Goal: Information Seeking & Learning: Learn about a topic

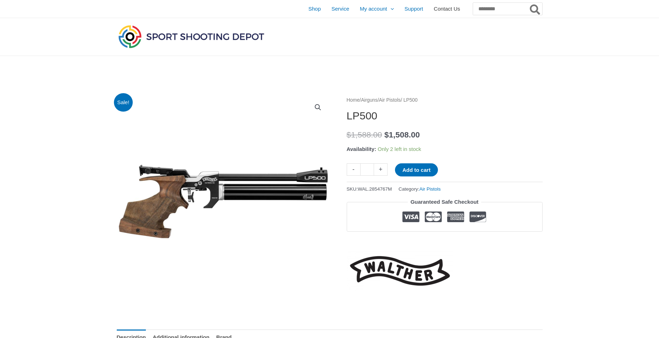
click at [433, 7] on span "Contact Us" at bounding box center [446, 9] width 26 height 18
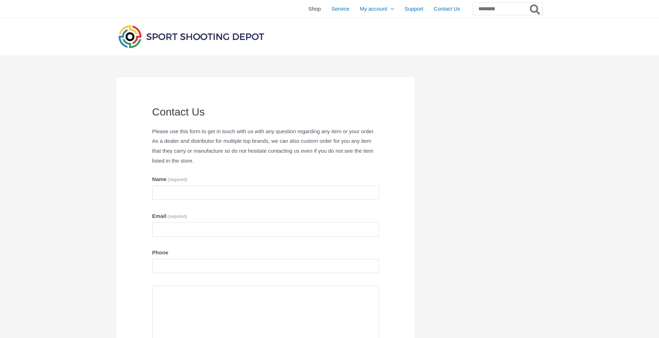
click at [308, 7] on span "Shop" at bounding box center [314, 9] width 12 height 18
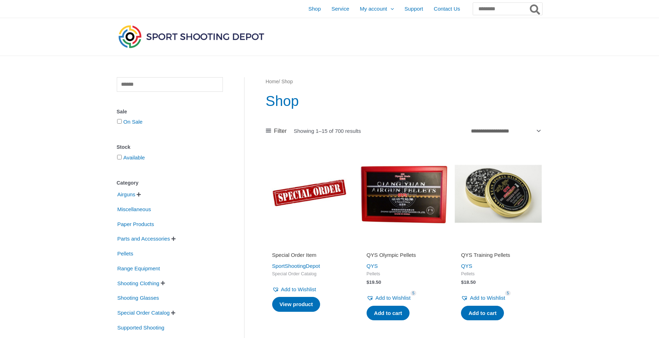
click at [420, 193] on img at bounding box center [403, 193] width 87 height 87
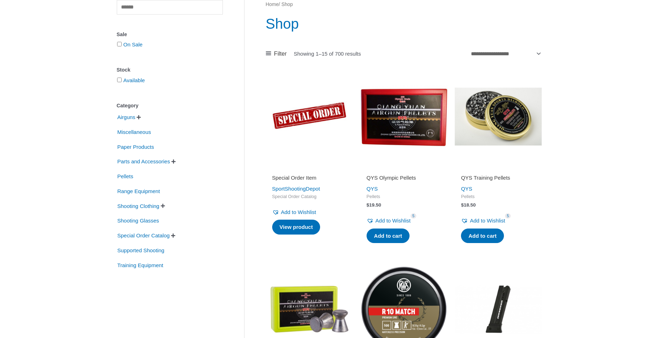
scroll to position [35, 0]
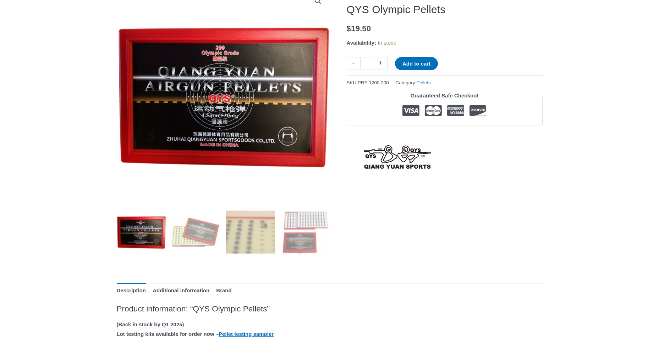
scroll to position [71, 0]
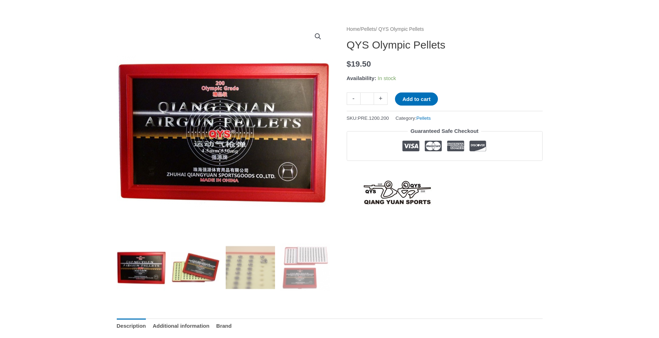
click at [197, 278] on img at bounding box center [195, 267] width 49 height 49
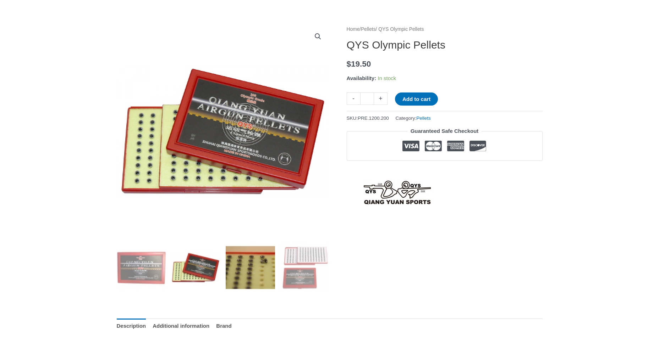
click at [241, 268] on img at bounding box center [250, 267] width 49 height 49
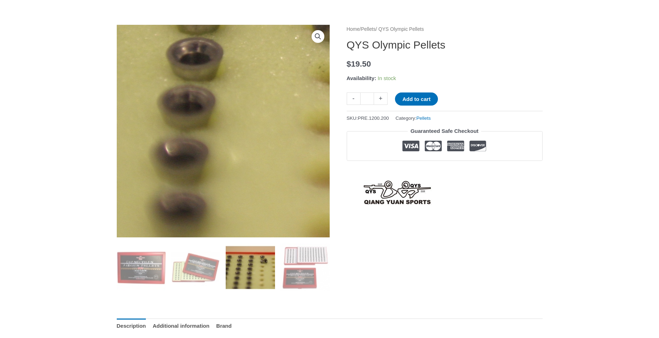
click at [240, 162] on img at bounding box center [193, 90] width 575 height 498
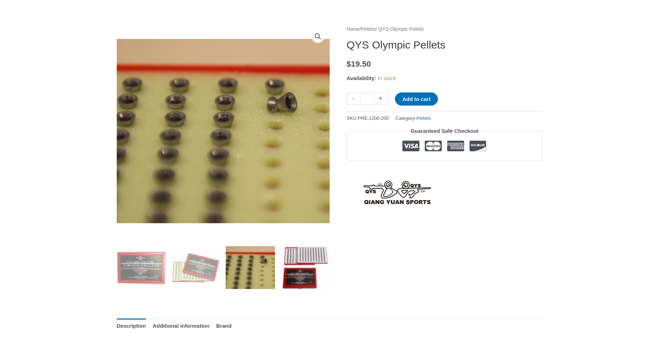
click at [289, 263] on img at bounding box center [304, 267] width 49 height 49
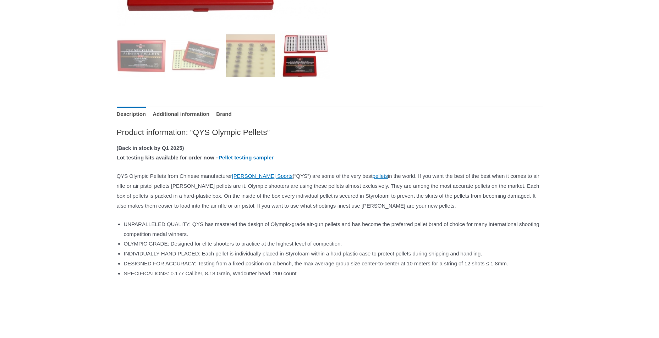
scroll to position [319, 0]
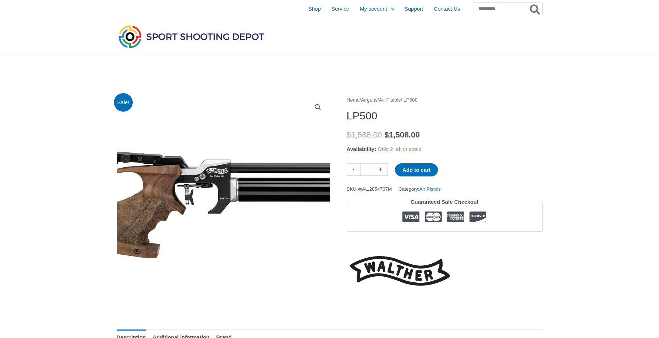
click at [199, 176] on img at bounding box center [237, 203] width 341 height 227
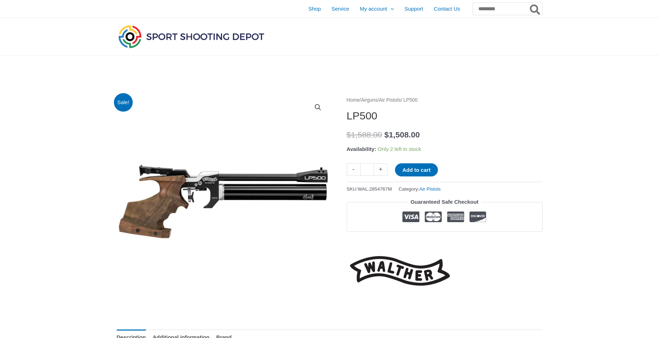
click at [317, 104] on link "View full-screen image gallery" at bounding box center [317, 107] width 13 height 13
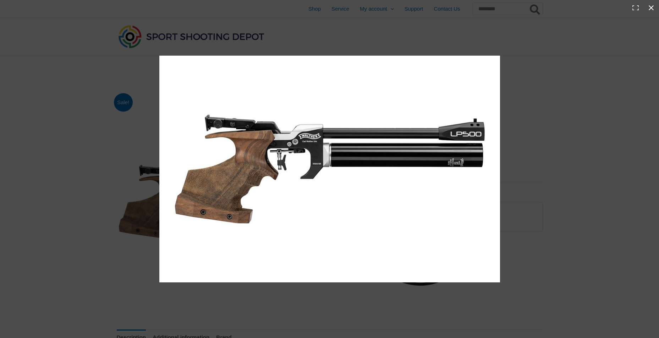
click at [650, 8] on button "Close (Esc)" at bounding box center [651, 8] width 16 height 16
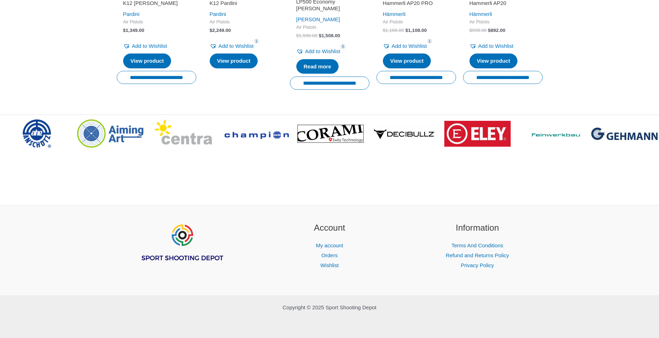
scroll to position [1163, 0]
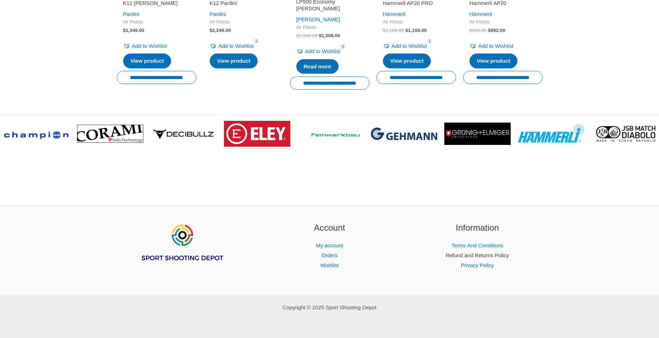
click at [478, 255] on link "Refund and Returns Policy" at bounding box center [477, 256] width 63 height 6
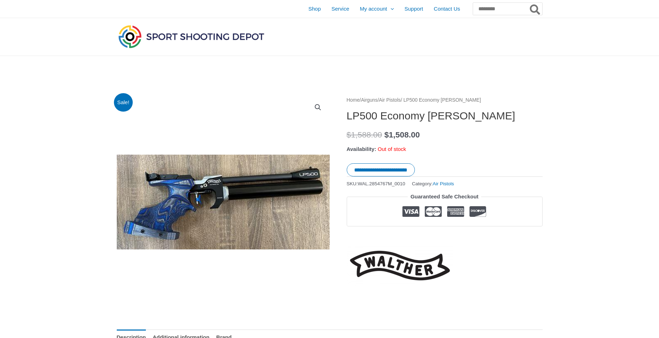
click at [261, 201] on img at bounding box center [223, 202] width 213 height 213
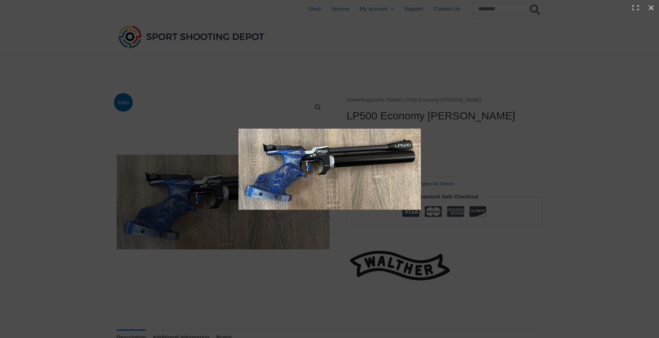
click at [295, 184] on img at bounding box center [329, 169] width 182 height 81
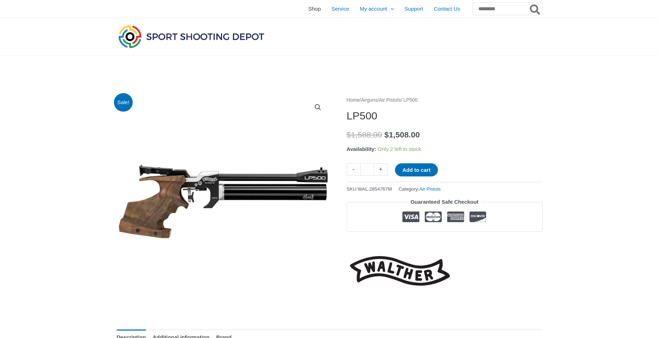
click at [308, 9] on span "Shop" at bounding box center [314, 9] width 12 height 18
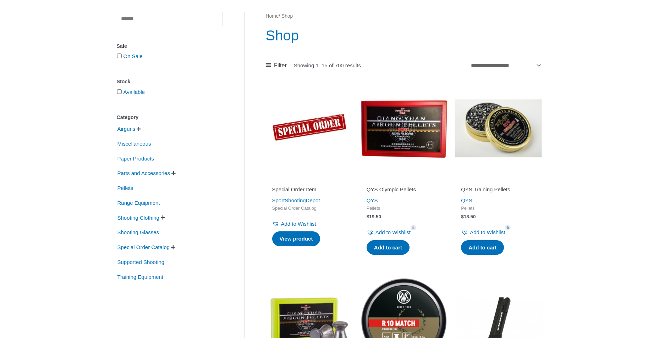
scroll to position [71, 0]
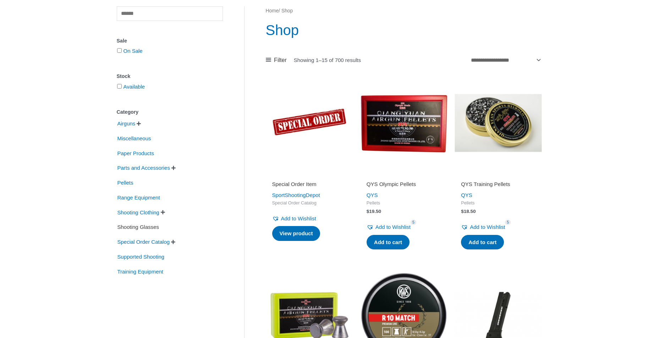
click at [145, 225] on span "Shooting Glasses" at bounding box center [138, 227] width 43 height 12
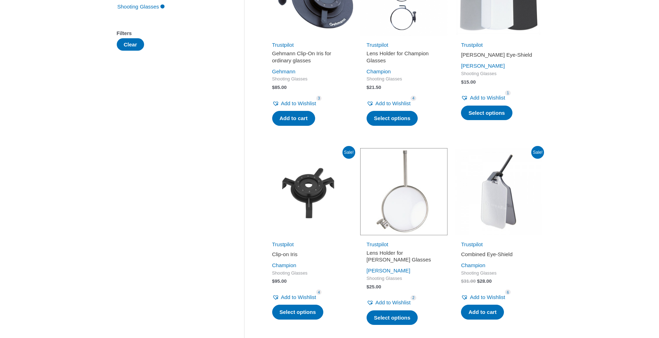
scroll to position [213, 0]
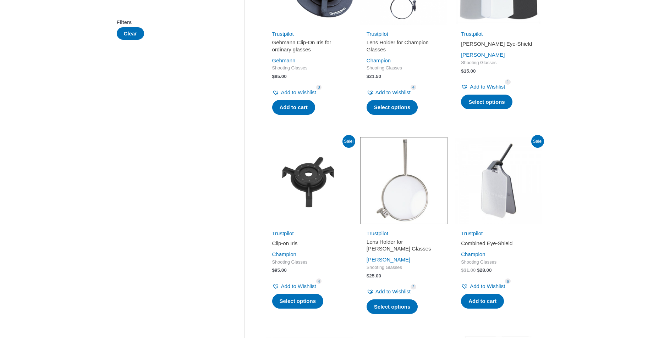
click at [499, 203] on img at bounding box center [497, 180] width 87 height 87
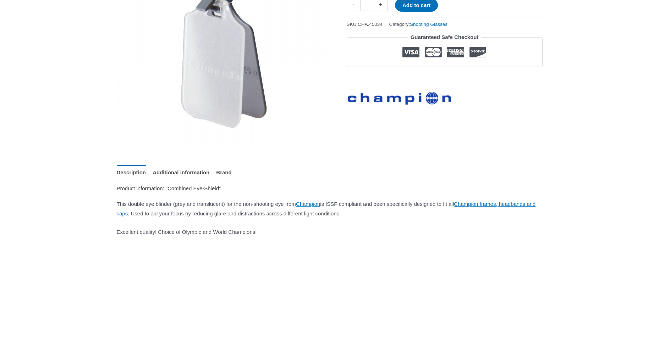
scroll to position [177, 0]
